Goal: Information Seeking & Learning: Learn about a topic

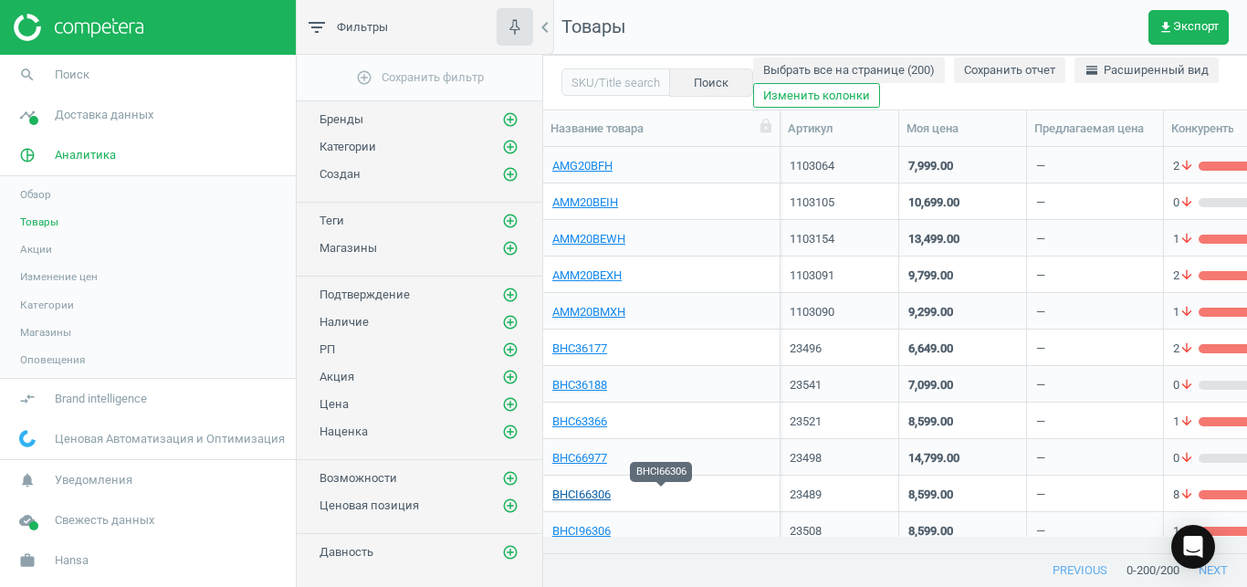
scroll to position [374, 689]
click at [602, 498] on link "BHCI66306" at bounding box center [581, 495] width 58 height 16
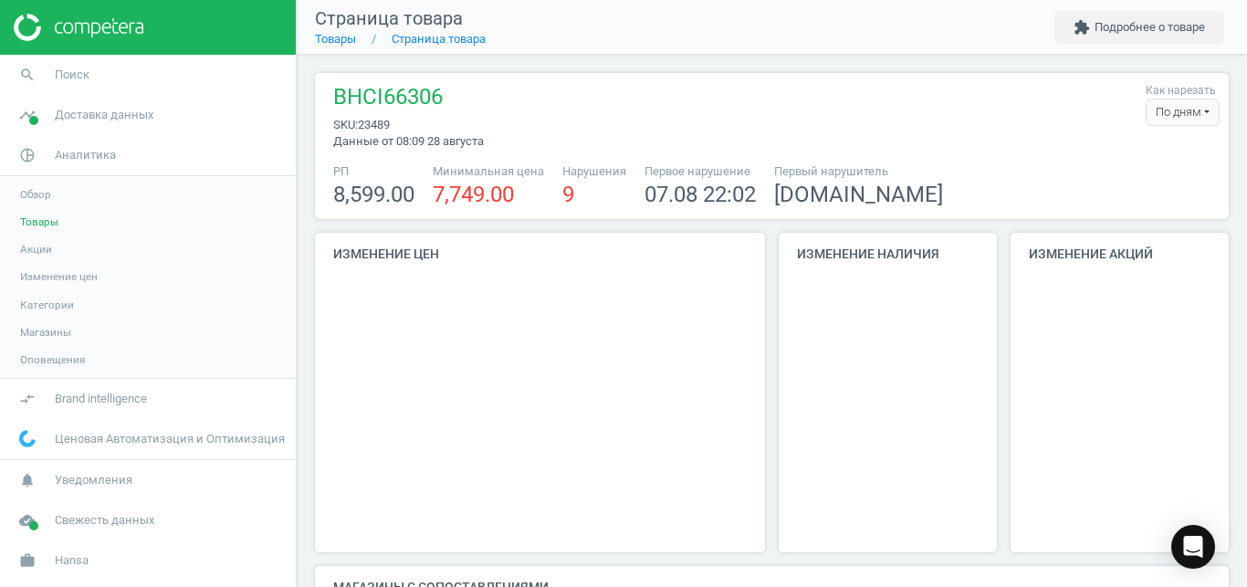
click at [1168, 119] on div "По дням" at bounding box center [1183, 112] width 74 height 27
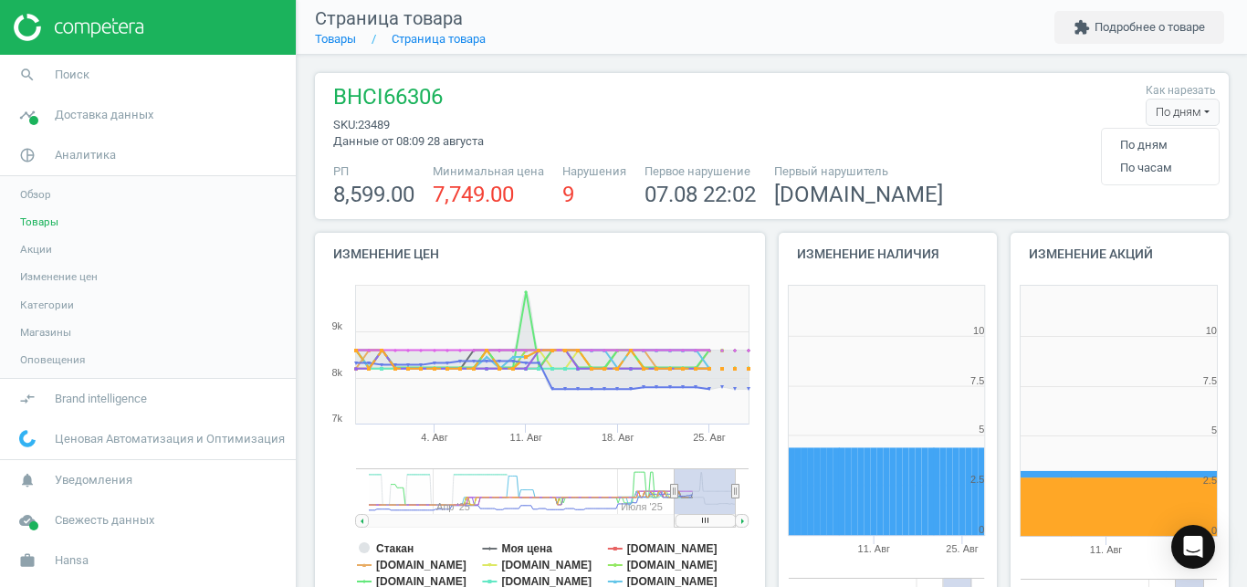
scroll to position [382, 231]
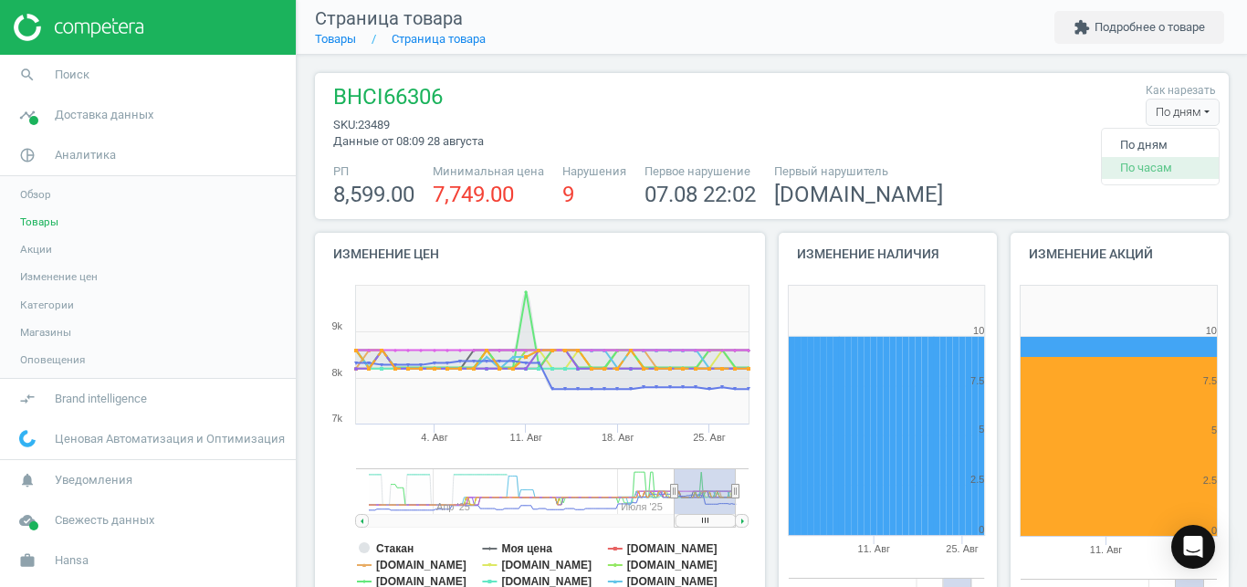
click at [1143, 163] on button "По часам" at bounding box center [1160, 168] width 117 height 22
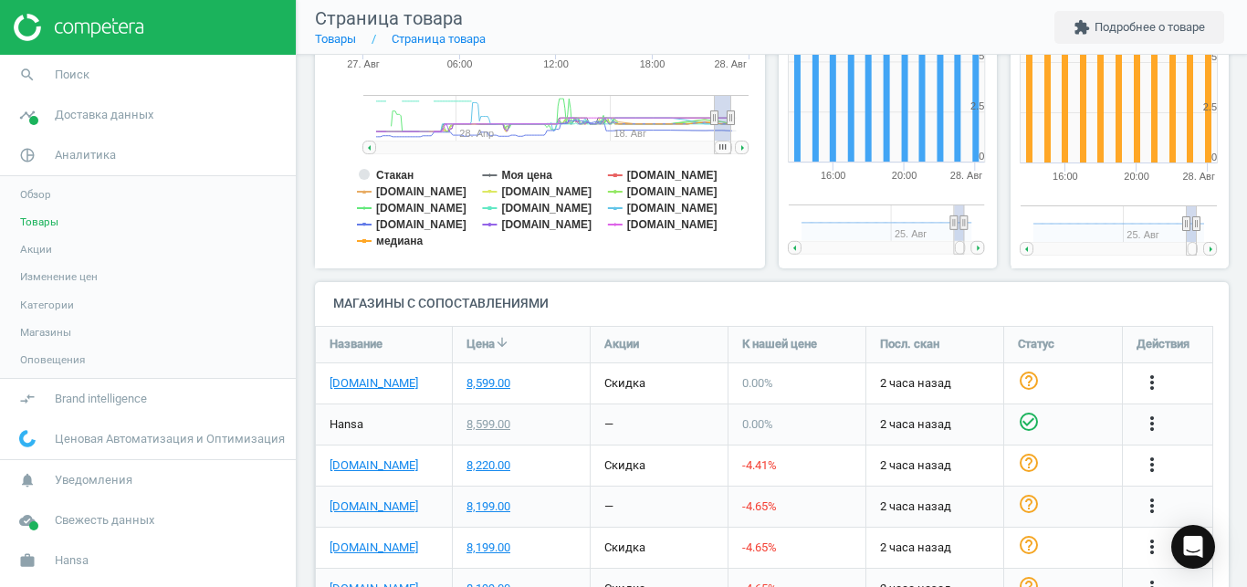
scroll to position [389, 0]
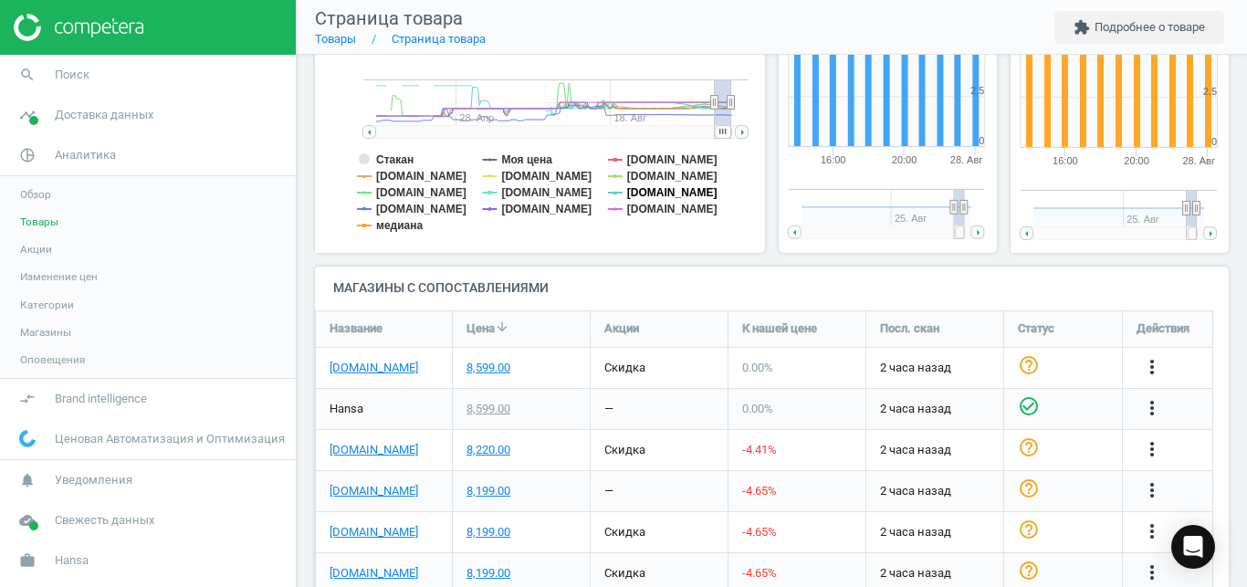
click at [642, 190] on tspan "[DOMAIN_NAME]" at bounding box center [672, 192] width 90 height 13
click at [527, 159] on tspan "Моя цена" at bounding box center [526, 159] width 51 height 13
click at [403, 155] on tspan "Стакан" at bounding box center [394, 159] width 37 height 13
click at [553, 191] on tspan "[DOMAIN_NAME]" at bounding box center [546, 192] width 90 height 13
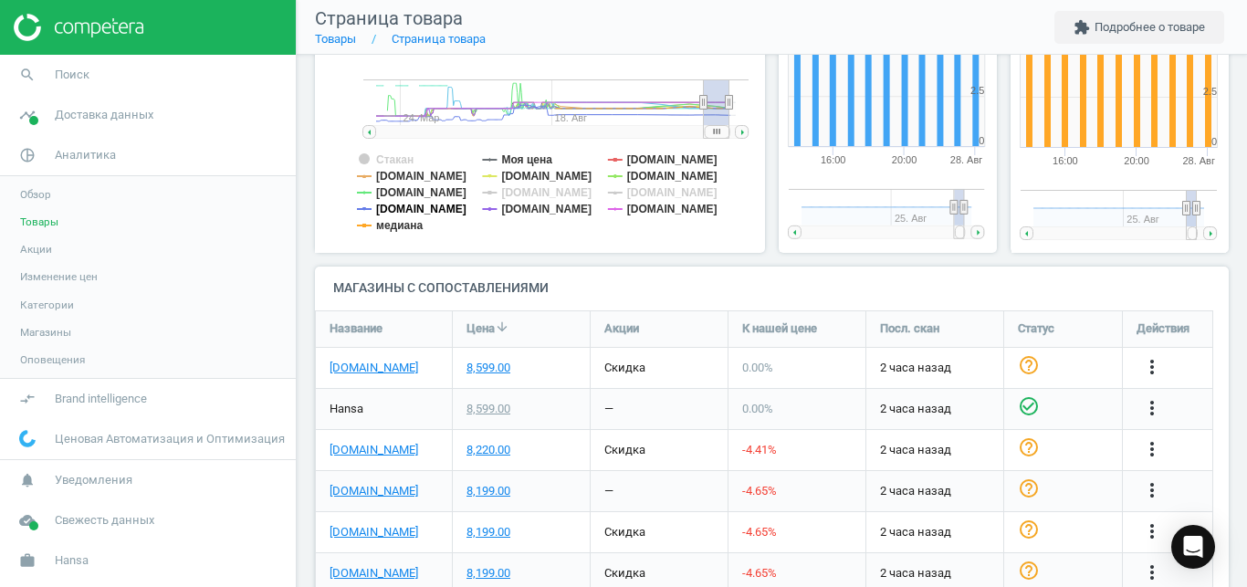
click at [405, 212] on tspan "[DOMAIN_NAME]" at bounding box center [421, 209] width 90 height 13
click at [408, 198] on tspan "[DOMAIN_NAME]" at bounding box center [421, 192] width 90 height 13
click at [404, 228] on tspan "медиана" at bounding box center [399, 225] width 47 height 13
click at [683, 209] on tspan "[DOMAIN_NAME]" at bounding box center [672, 209] width 90 height 13
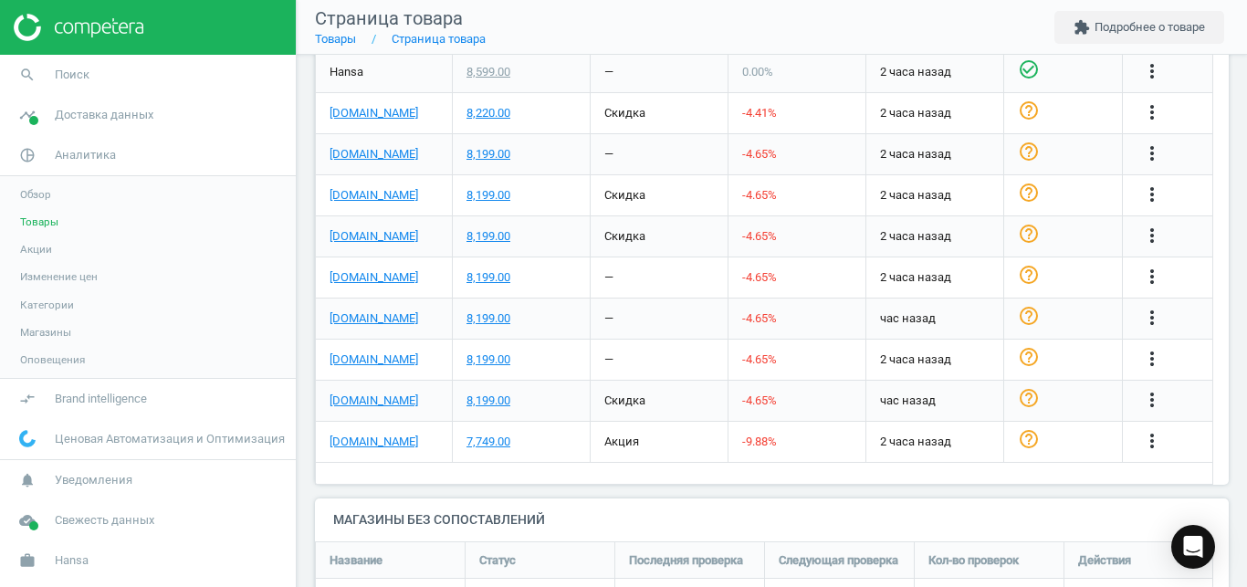
scroll to position [729, 0]
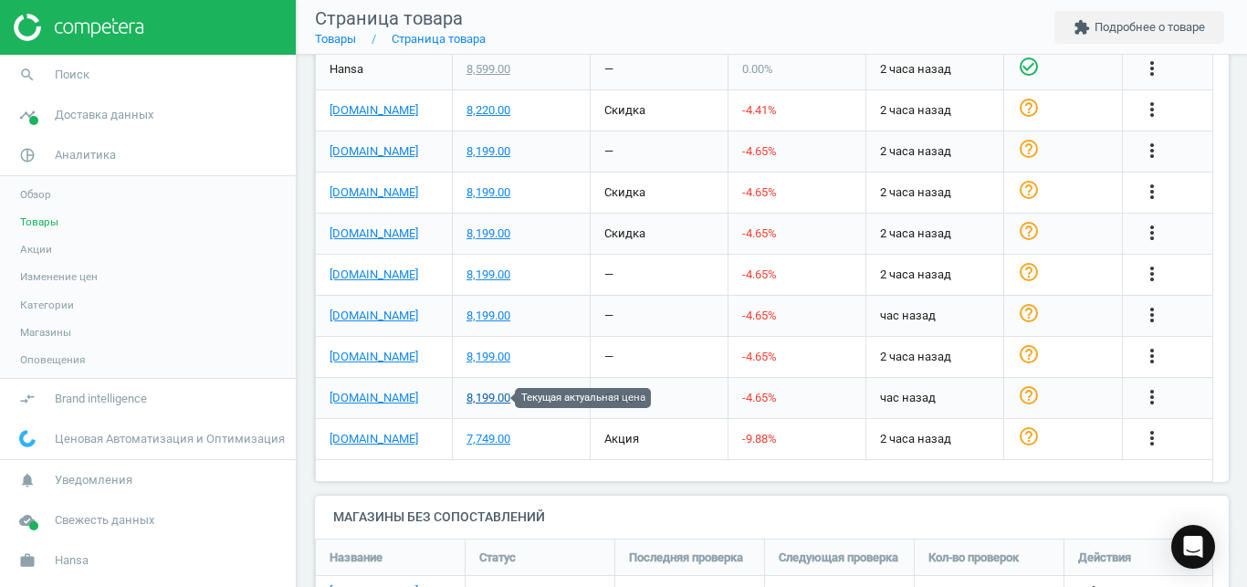
click at [484, 397] on div "8,199.00" at bounding box center [489, 398] width 44 height 16
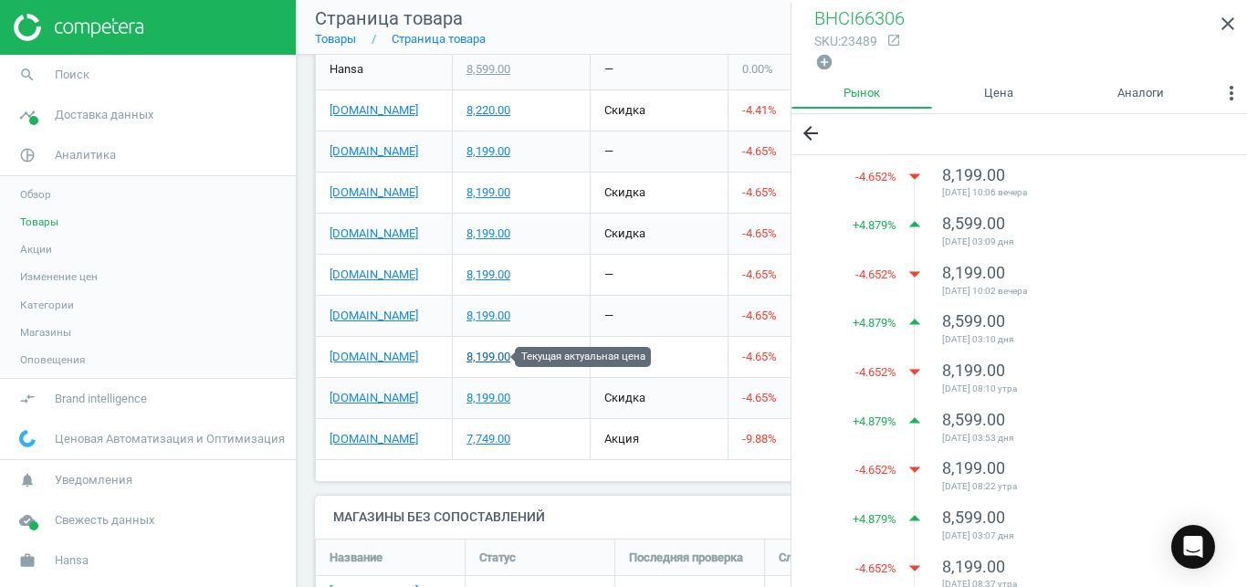
click at [498, 362] on div "8,199.00" at bounding box center [489, 357] width 44 height 16
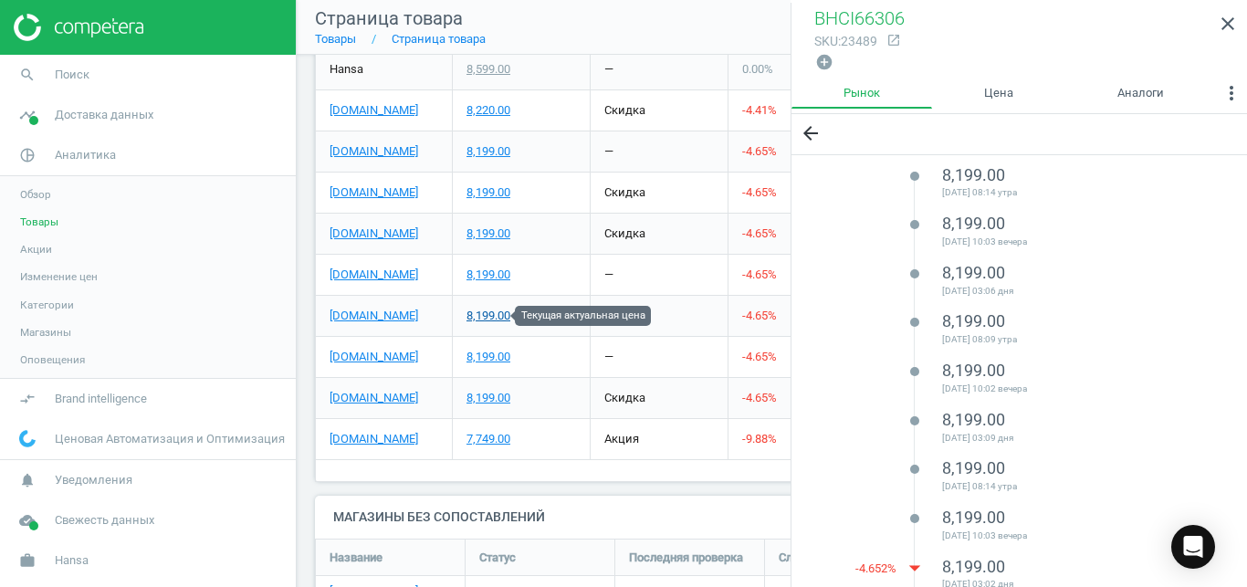
click at [494, 315] on div "8,199.00" at bounding box center [489, 316] width 44 height 16
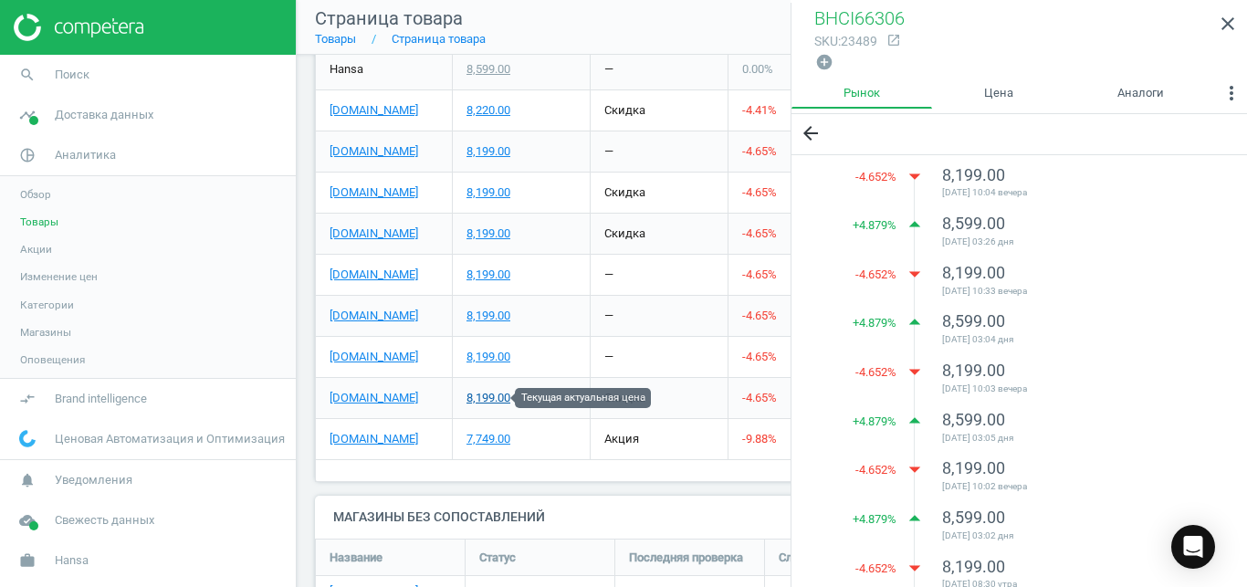
click at [485, 398] on div "8,199.00" at bounding box center [489, 398] width 44 height 16
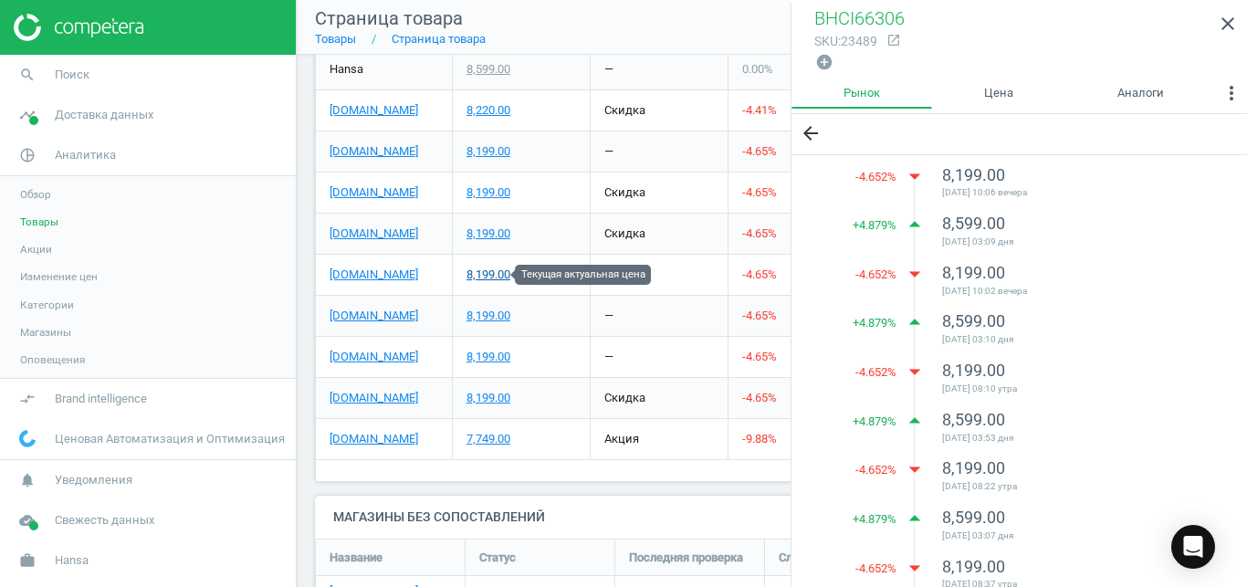
click at [485, 277] on div "8,199.00" at bounding box center [489, 275] width 44 height 16
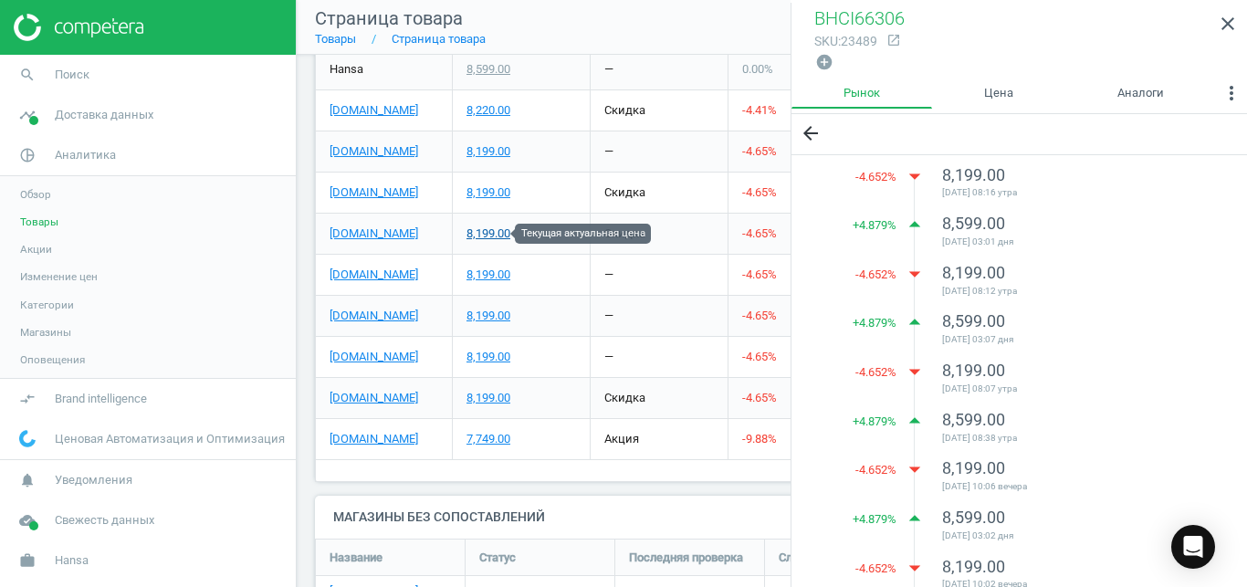
click at [493, 233] on div "8,199.00" at bounding box center [489, 234] width 44 height 16
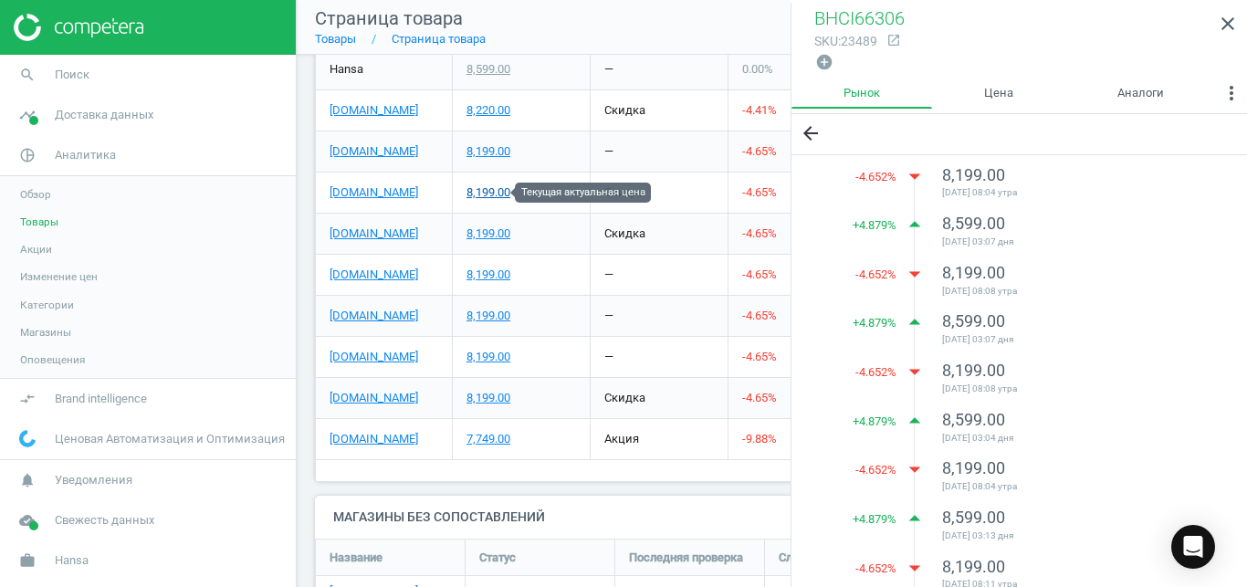
click at [493, 196] on div "8,199.00" at bounding box center [489, 192] width 44 height 16
click at [1228, 26] on icon "close" at bounding box center [1228, 24] width 22 height 22
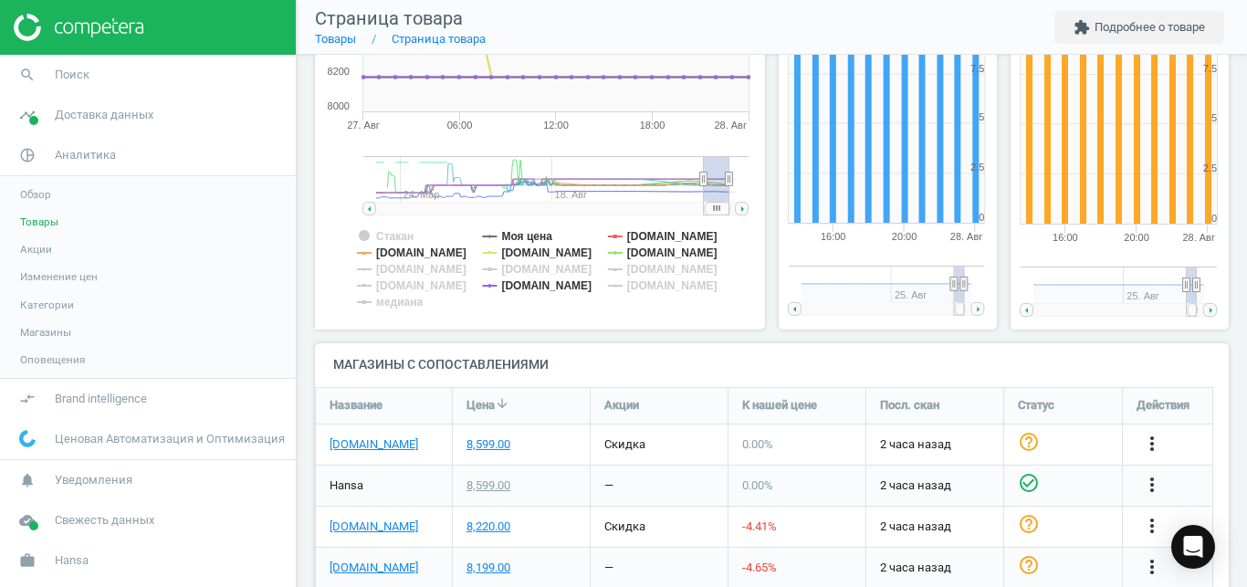
scroll to position [0, 0]
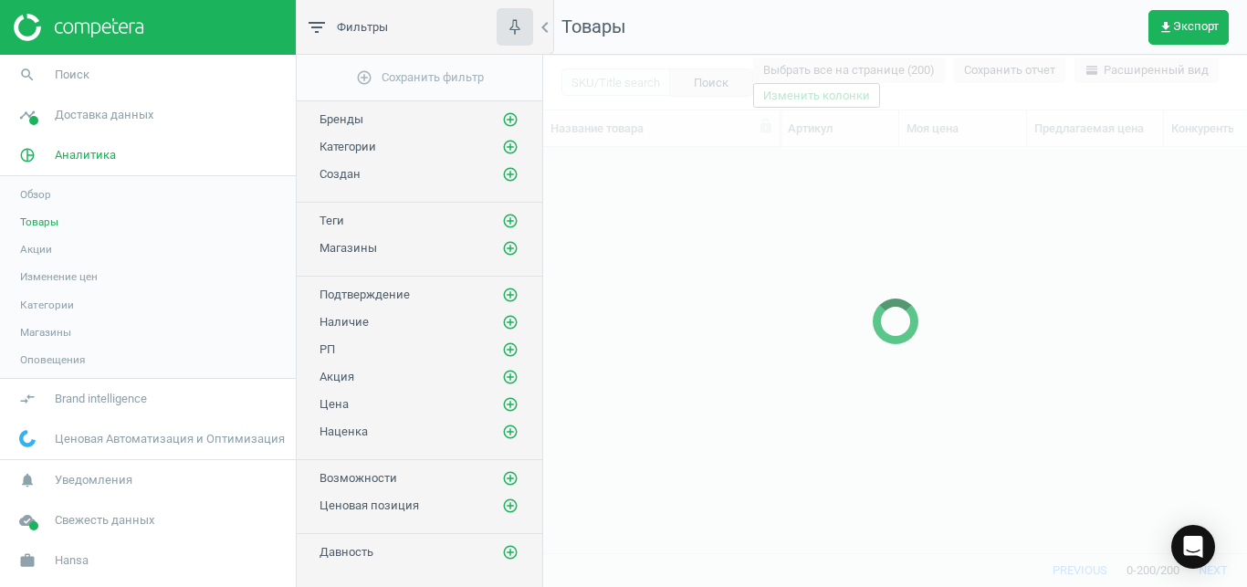
scroll to position [374, 689]
